Goal: Complete application form: Complete application form

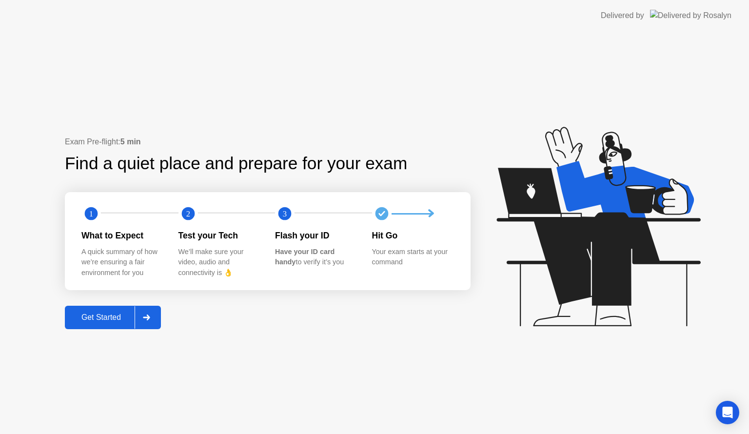
click at [154, 316] on div at bounding box center [146, 317] width 23 height 22
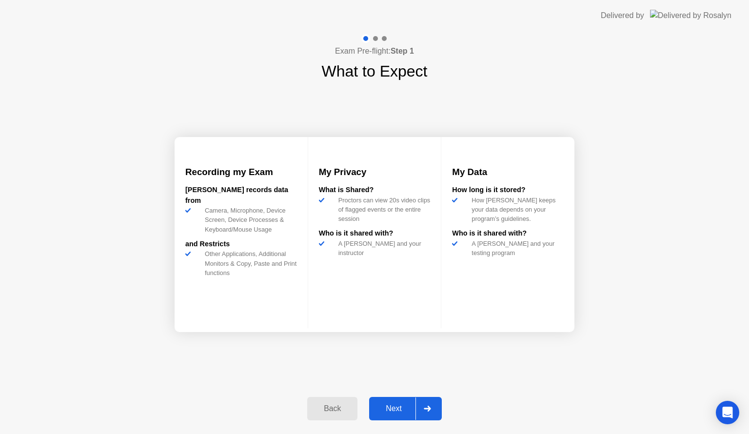
click at [402, 404] on div "Next" at bounding box center [393, 408] width 43 height 9
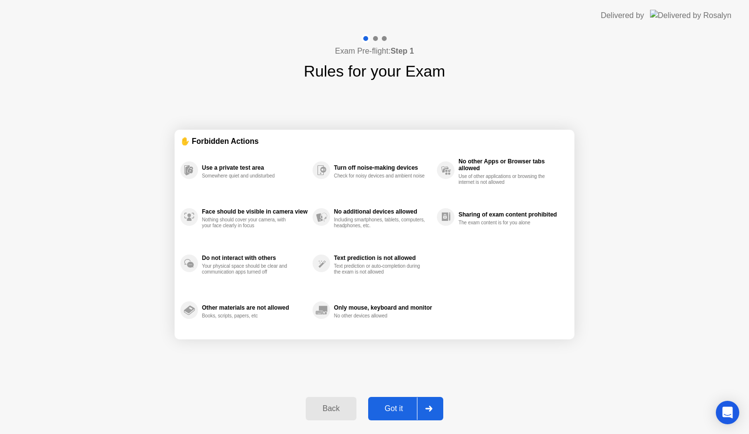
click at [402, 404] on div "Got it" at bounding box center [394, 408] width 46 height 9
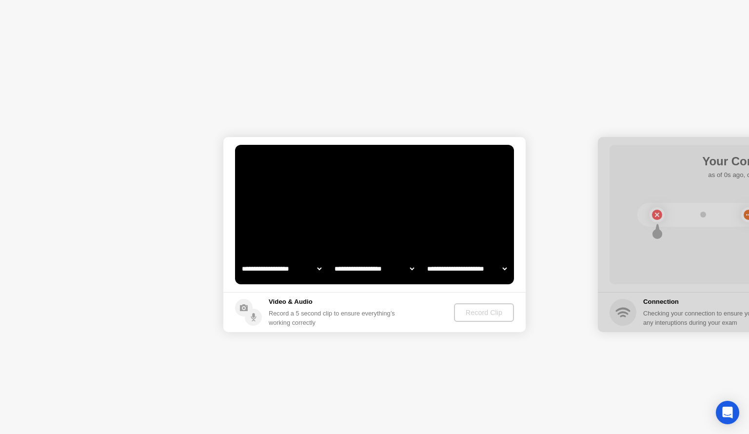
select select "**********"
select select "*******"
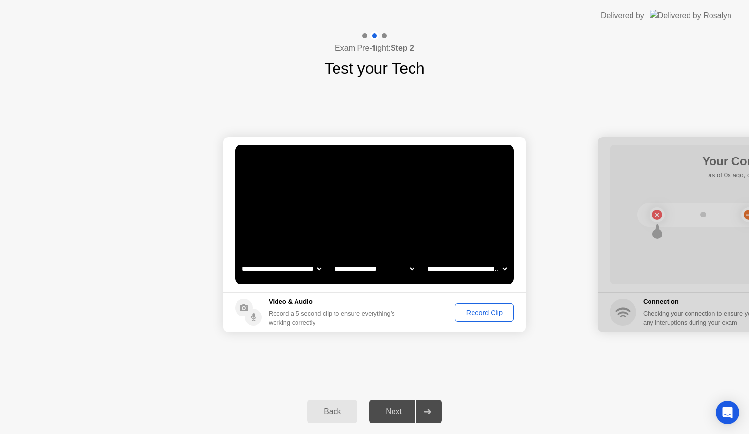
click at [480, 313] on div "Record Clip" at bounding box center [484, 313] width 52 height 8
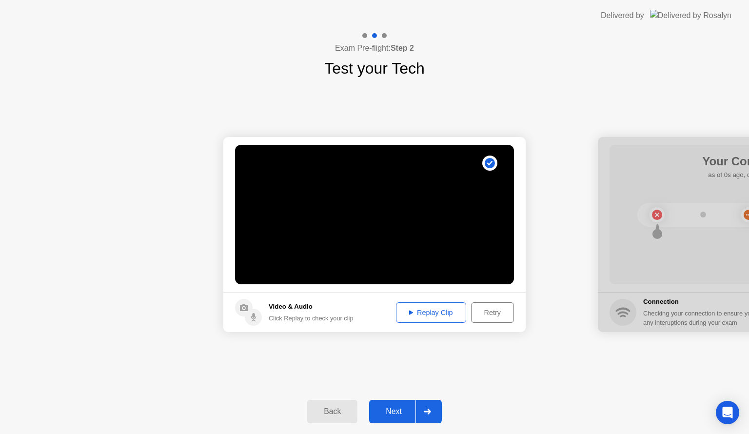
click at [422, 406] on div at bounding box center [426, 411] width 23 height 22
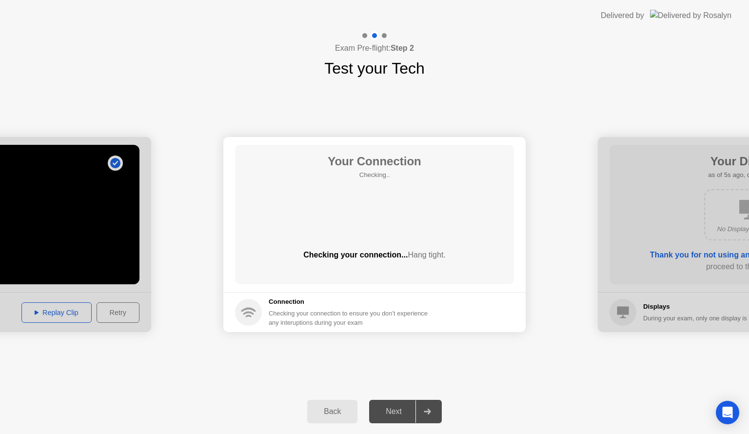
click at [422, 406] on div at bounding box center [426, 411] width 23 height 22
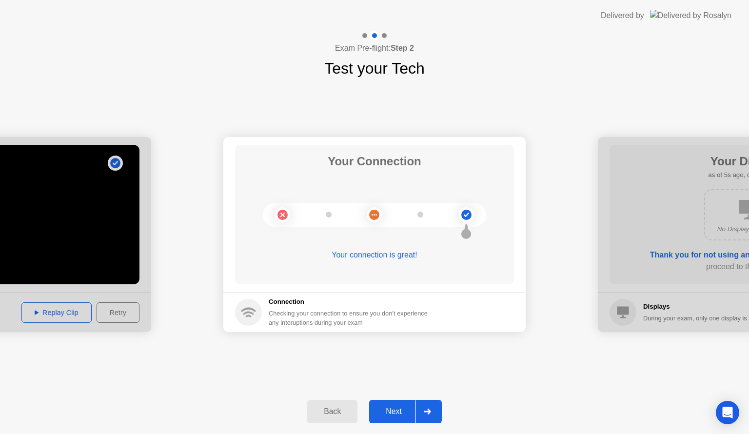
click at [428, 409] on icon at bounding box center [427, 412] width 7 height 6
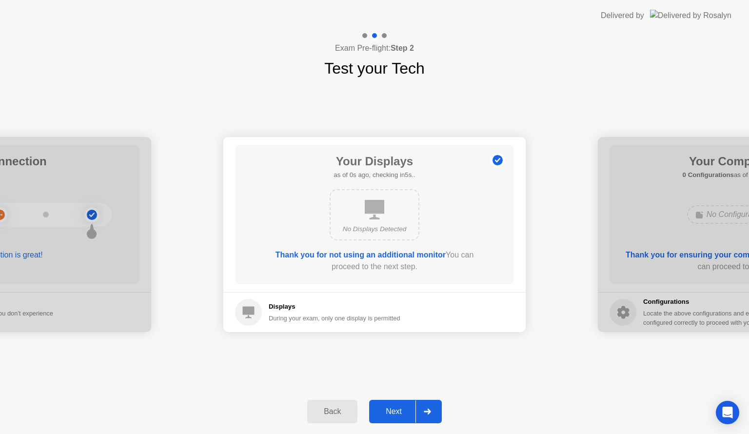
click at [428, 409] on icon at bounding box center [427, 412] width 7 height 6
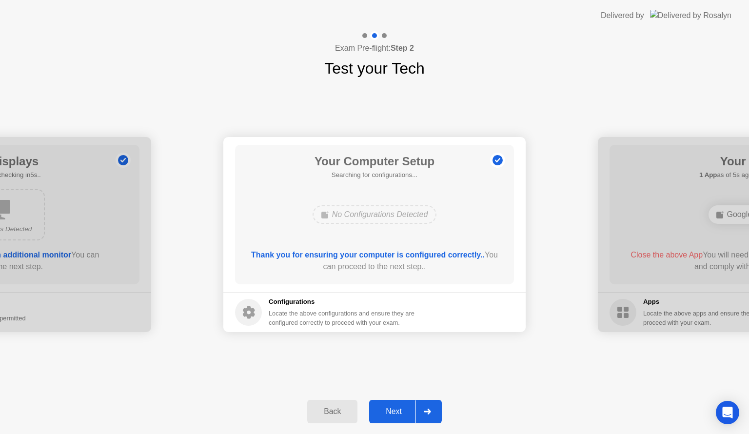
click at [428, 409] on icon at bounding box center [427, 412] width 7 height 6
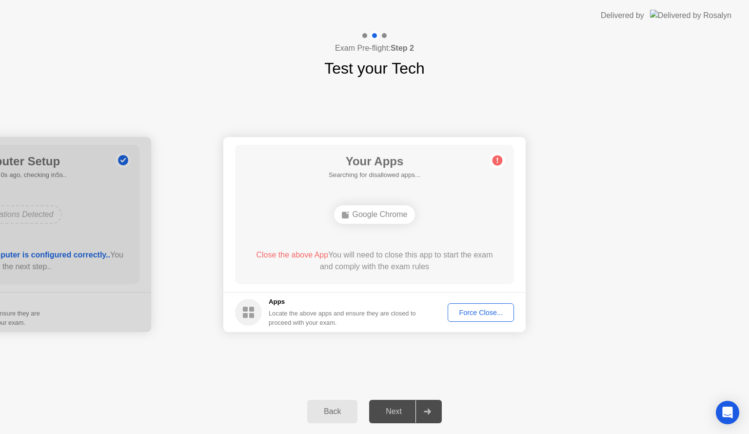
click at [428, 409] on icon at bounding box center [427, 412] width 7 height 6
click at [493, 314] on div "Force Close..." at bounding box center [480, 313] width 59 height 8
click at [460, 309] on div "Force Close..." at bounding box center [480, 313] width 59 height 8
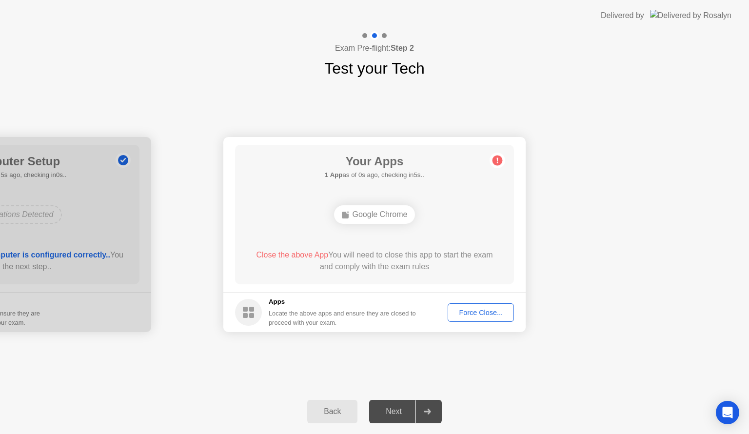
click at [476, 309] on div "Force Close..." at bounding box center [480, 313] width 59 height 8
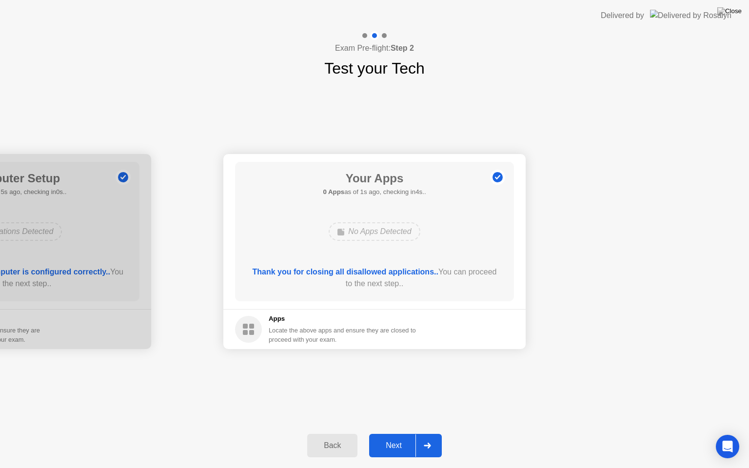
click at [434, 433] on div at bounding box center [426, 445] width 23 height 22
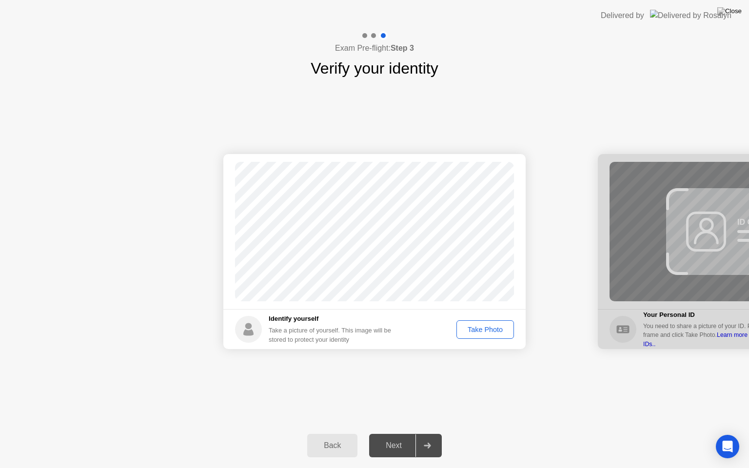
click at [482, 330] on div "Take Photo" at bounding box center [485, 330] width 51 height 8
click at [435, 433] on div at bounding box center [426, 445] width 23 height 22
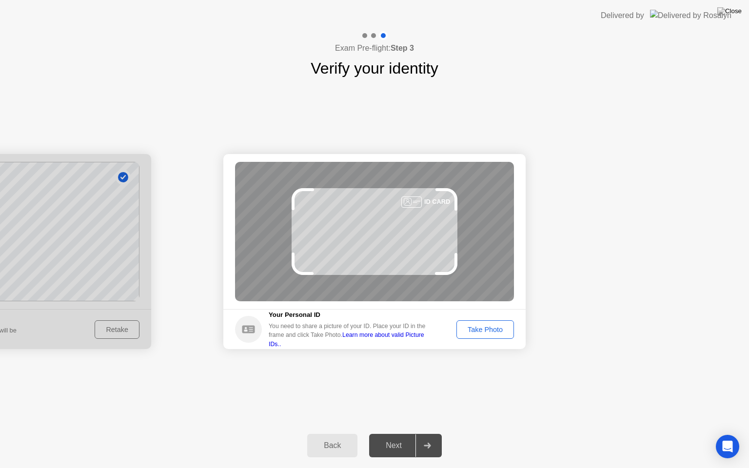
click at [487, 328] on div "Take Photo" at bounding box center [485, 330] width 51 height 8
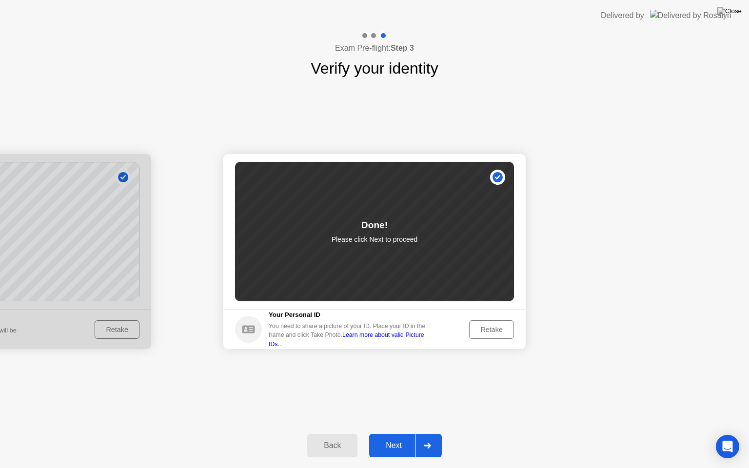
click at [434, 433] on div at bounding box center [426, 445] width 23 height 22
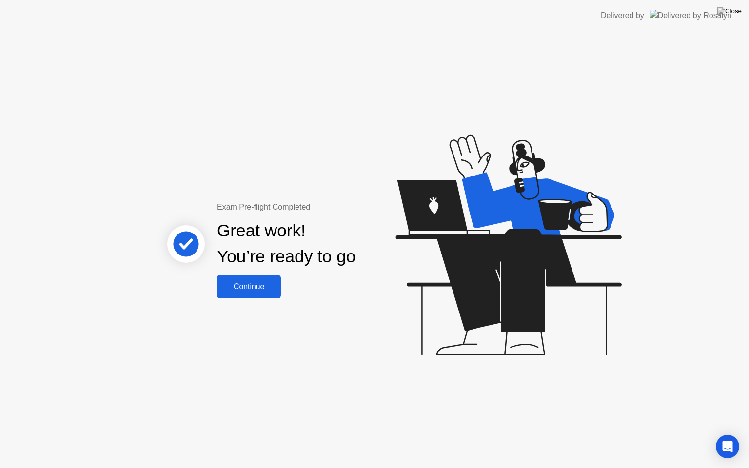
click at [272, 286] on div "Continue" at bounding box center [249, 286] width 58 height 9
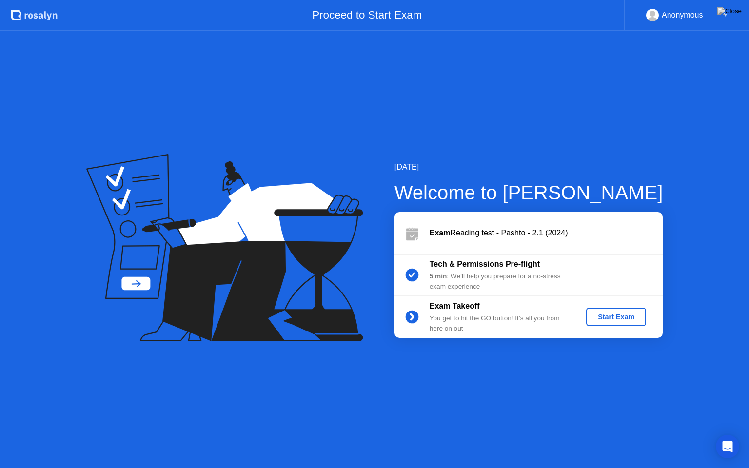
click at [592, 315] on div "Start Exam" at bounding box center [616, 317] width 52 height 8
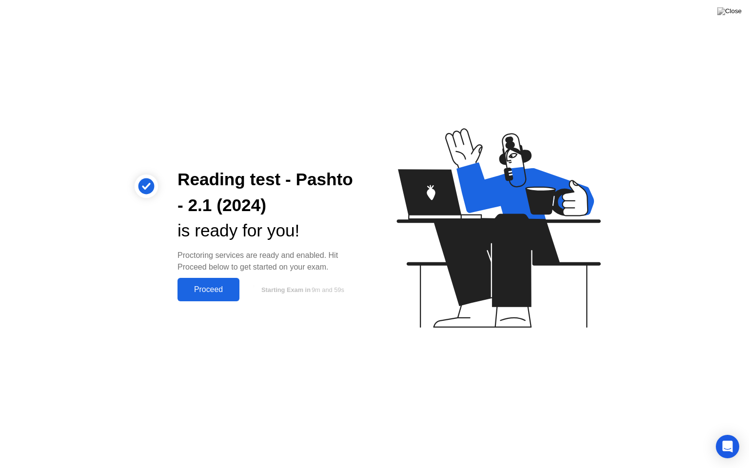
click at [224, 289] on div "Proceed" at bounding box center [208, 289] width 56 height 9
